Goal: Task Accomplishment & Management: Use online tool/utility

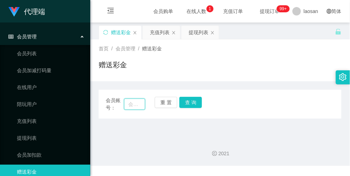
click at [134, 101] on input "text" at bounding box center [134, 104] width 21 height 11
click at [133, 105] on input "text" at bounding box center [134, 104] width 21 height 11
type input "zhxeng95"
click at [188, 100] on button "查 询" at bounding box center [190, 102] width 23 height 11
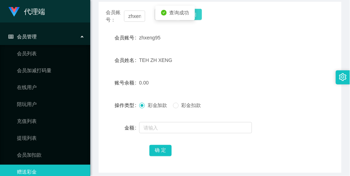
scroll to position [73, 0]
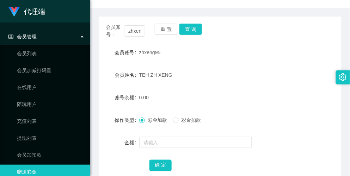
click at [166, 76] on span "TEH ZH XENG" at bounding box center [155, 75] width 33 height 6
drag, startPoint x: 173, startPoint y: 75, endPoint x: 136, endPoint y: 77, distance: 37.0
click at [136, 77] on div "会员姓名 [PERSON_NAME]" at bounding box center [220, 75] width 243 height 14
click at [273, 69] on div "TEH ZH XENG" at bounding box center [210, 75] width 142 height 14
click at [273, 55] on div "zhxeng95" at bounding box center [210, 52] width 142 height 14
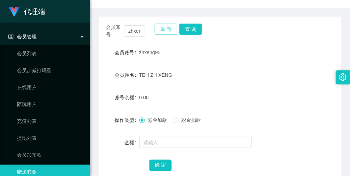
click at [166, 28] on button "重 置" at bounding box center [166, 29] width 23 height 11
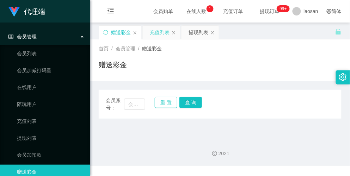
scroll to position [0, 0]
click at [120, 29] on div "赠送彩金" at bounding box center [121, 32] width 20 height 13
click at [167, 99] on button "重 置" at bounding box center [166, 102] width 23 height 11
